Goal: Check status: Check status

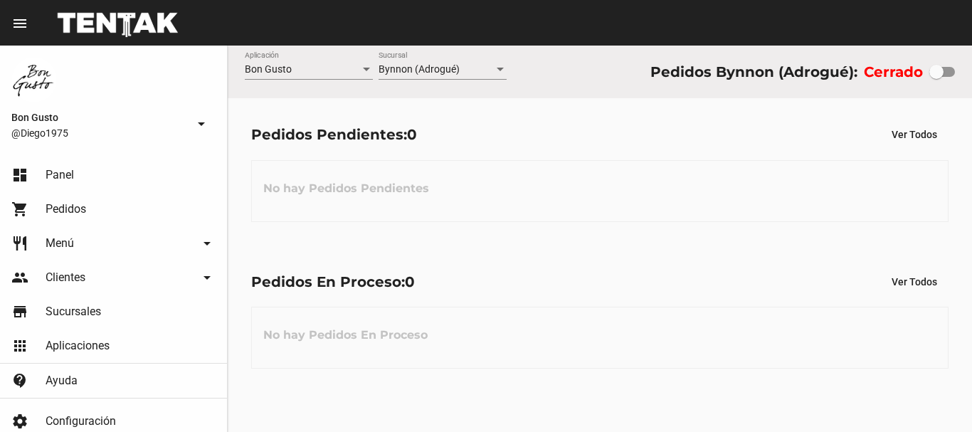
click at [465, 245] on div "Pedidos En Proceso: 0 Ver Todos No hay Pedidos En Proceso" at bounding box center [600, 318] width 744 height 147
drag, startPoint x: 465, startPoint y: 245, endPoint x: 514, endPoint y: 431, distance: 191.8
click at [465, 245] on div "Pedidos En Proceso: 0 Ver Todos No hay Pedidos En Proceso" at bounding box center [600, 318] width 744 height 147
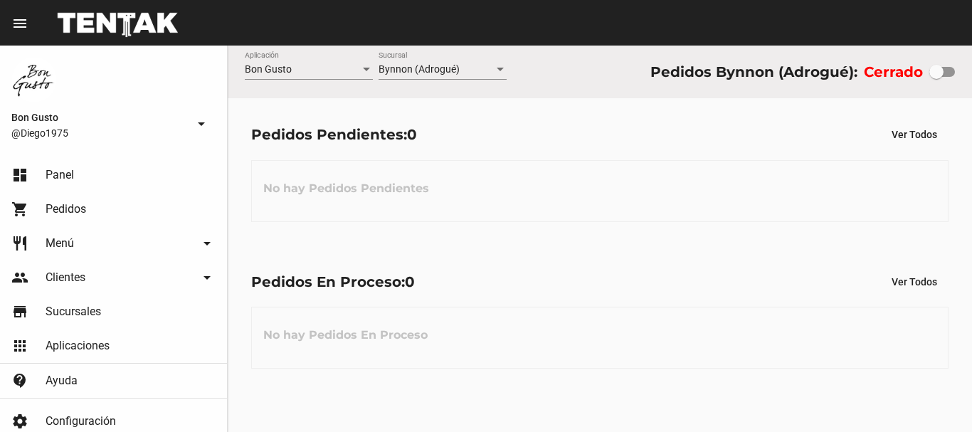
click at [465, 245] on div "Pedidos En Proceso: 0 Ver Todos No hay Pedidos En Proceso" at bounding box center [600, 318] width 744 height 147
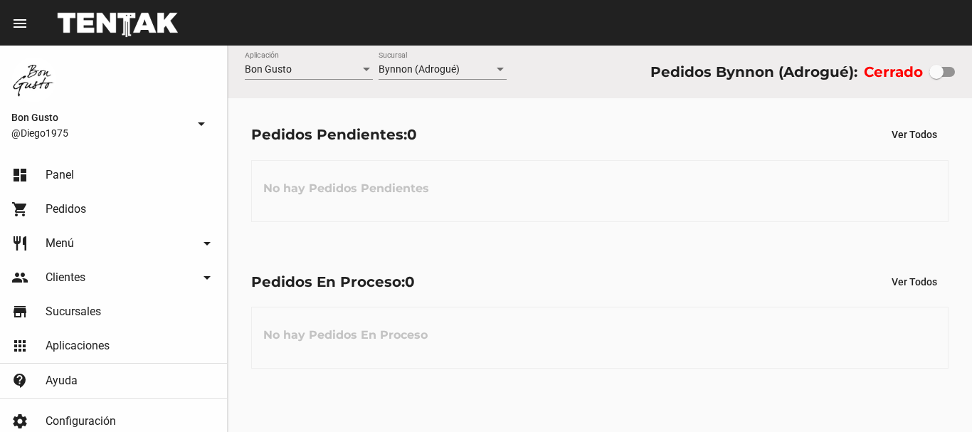
click at [465, 245] on div "Pedidos En Proceso: 0 Ver Todos No hay Pedidos En Proceso" at bounding box center [600, 318] width 744 height 147
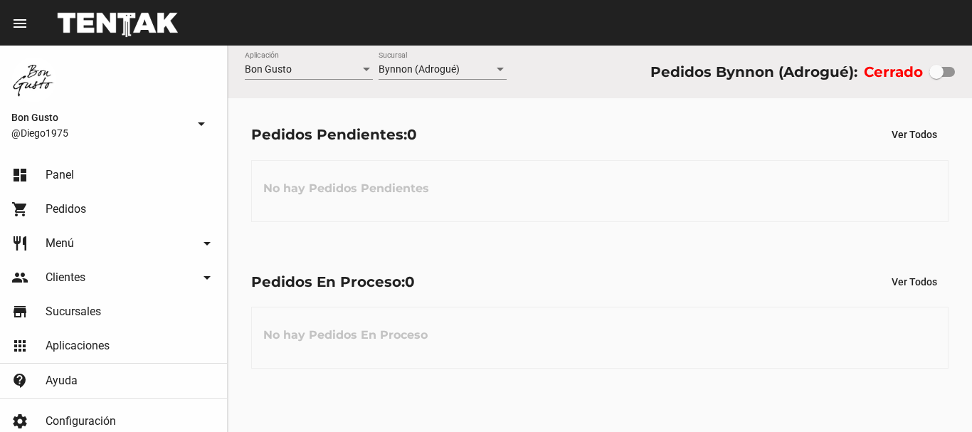
click at [465, 245] on div "Pedidos En Proceso: 0 Ver Todos No hay Pedidos En Proceso" at bounding box center [600, 318] width 744 height 147
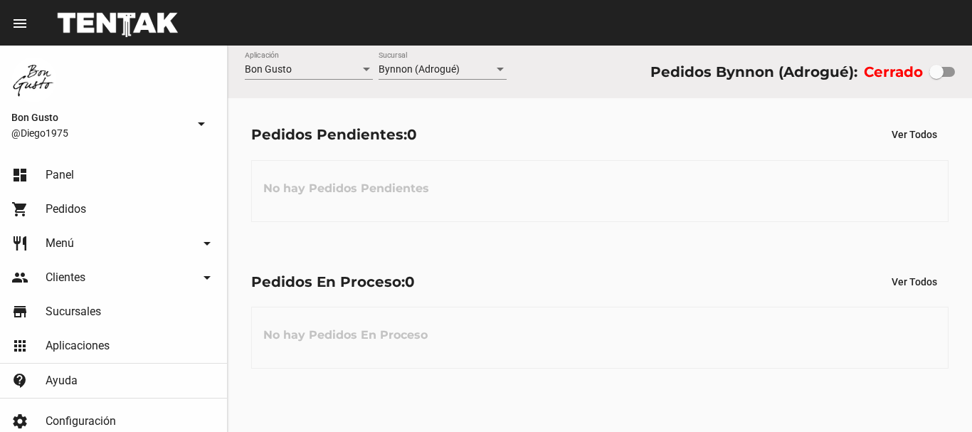
click at [575, 24] on div "menu Resumen Bon Gusto @Diego1975 arrow_drop_down dashboard Panel shopping_cart…" at bounding box center [486, 23] width 972 height 46
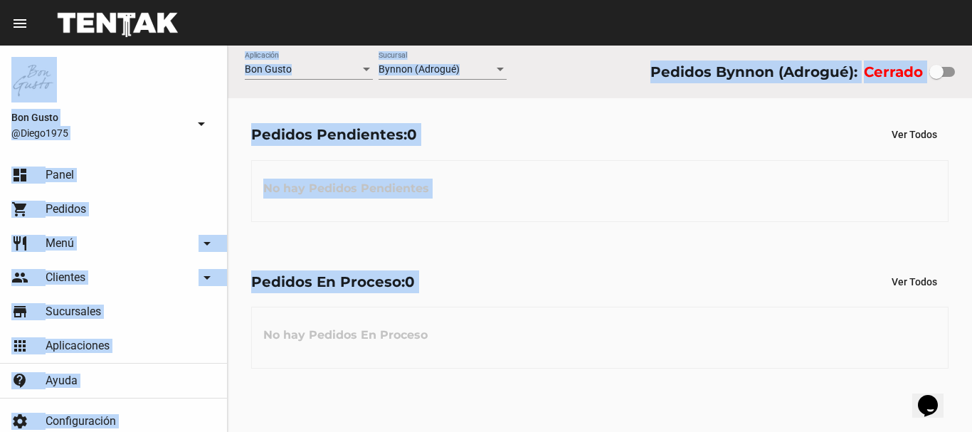
click at [564, 206] on div "No hay Pedidos Pendientes" at bounding box center [599, 191] width 697 height 62
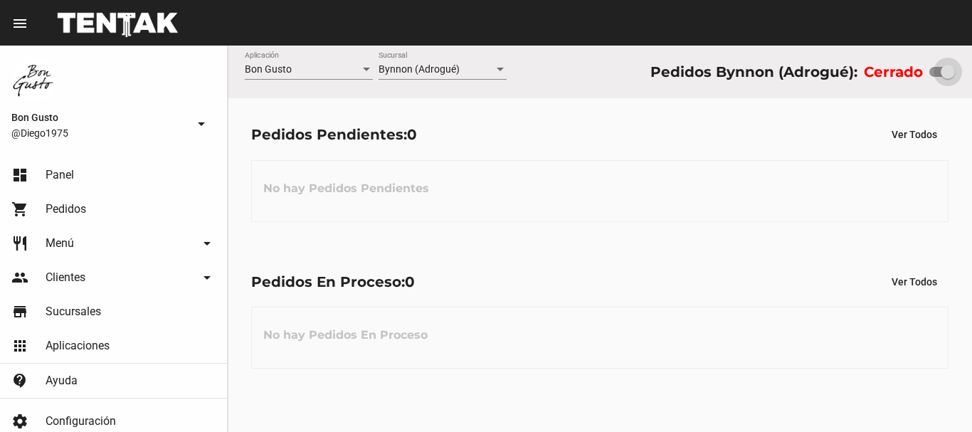
drag, startPoint x: 936, startPoint y: 67, endPoint x: 971, endPoint y: 74, distance: 35.6
click at [971, 74] on div "Bon Gusto Aplicación Bynnon (Adrogué) Sucursal Pedidos Bynnon (Adrogué): Cerrado" at bounding box center [600, 72] width 744 height 53
checkbox input "true"
